Goal: Navigation & Orientation: Find specific page/section

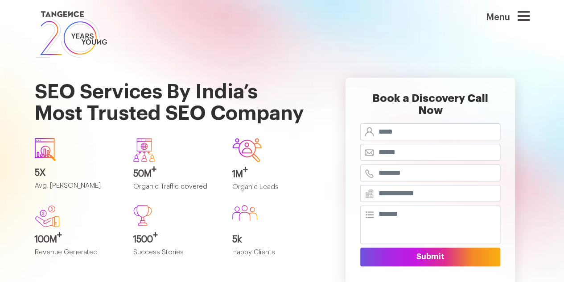
click at [84, 44] on img at bounding box center [71, 34] width 73 height 51
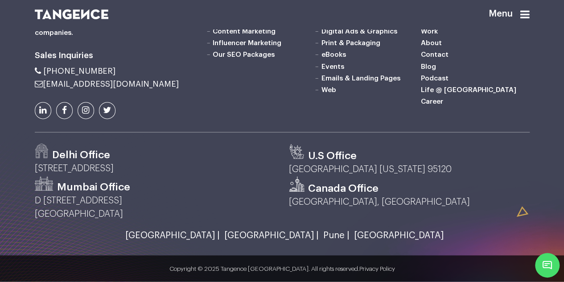
scroll to position [2267, 0]
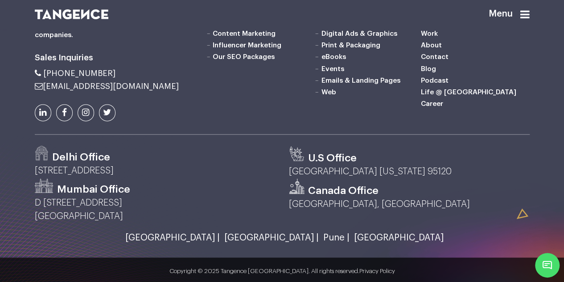
click at [440, 107] on link "Career" at bounding box center [432, 103] width 22 height 7
